Goal: Navigation & Orientation: Go to known website

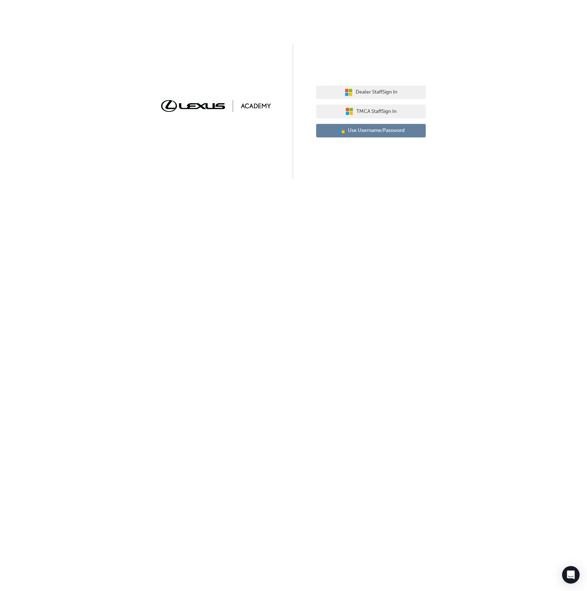
click at [389, 134] on span "Use Username/Password" at bounding box center [376, 130] width 57 height 8
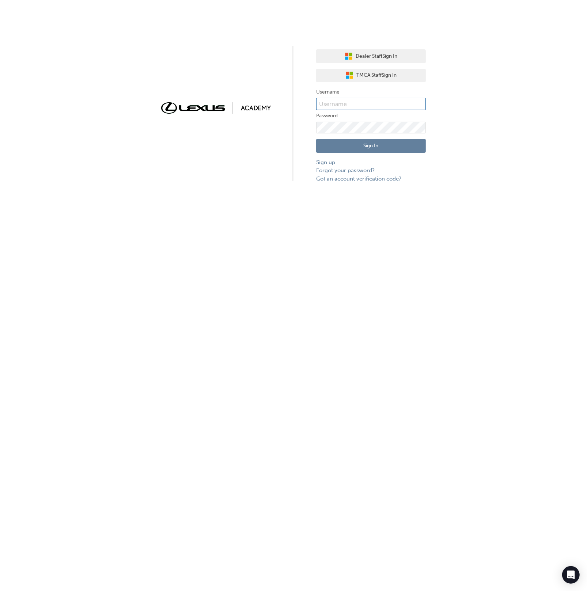
click at [394, 99] on input "text" at bounding box center [371, 104] width 110 height 12
type input "bf.menno.[PERSON_NAME]"
click button "Sign In" at bounding box center [371, 146] width 110 height 14
